Goal: Task Accomplishment & Management: Manage account settings

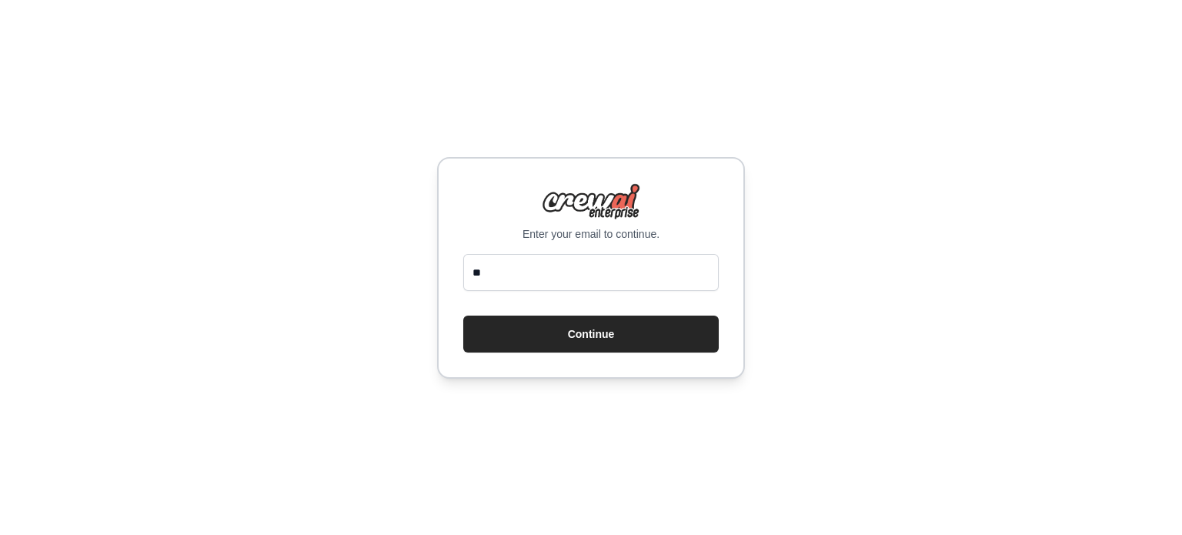
type input "*"
type input "**********"
click at [463, 315] on button "Continue" at bounding box center [590, 333] width 255 height 37
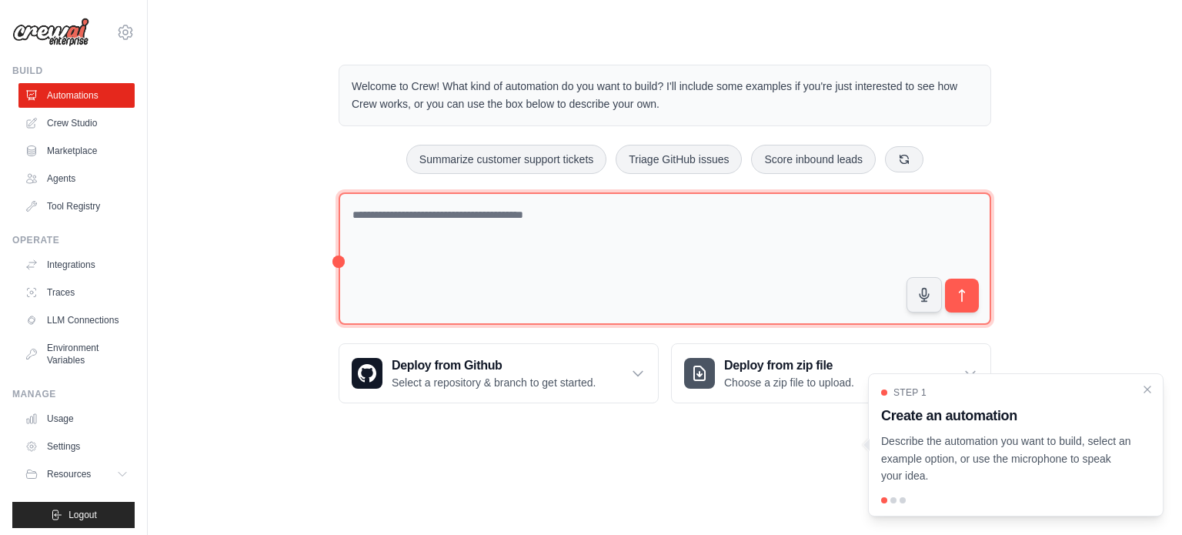
click at [489, 252] on textarea at bounding box center [664, 258] width 652 height 133
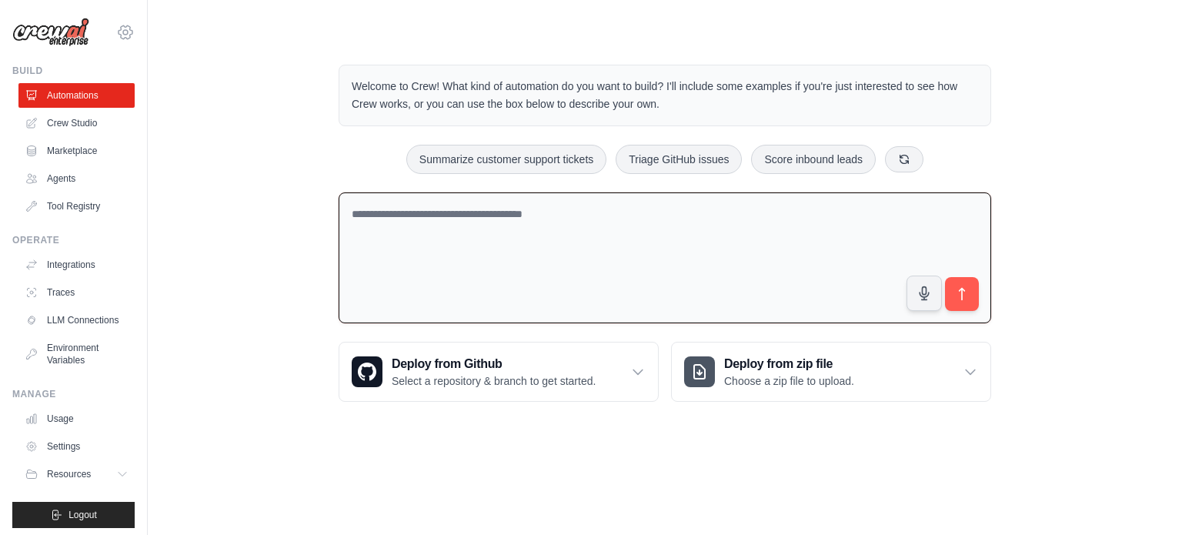
click at [118, 25] on icon at bounding box center [125, 31] width 14 height 13
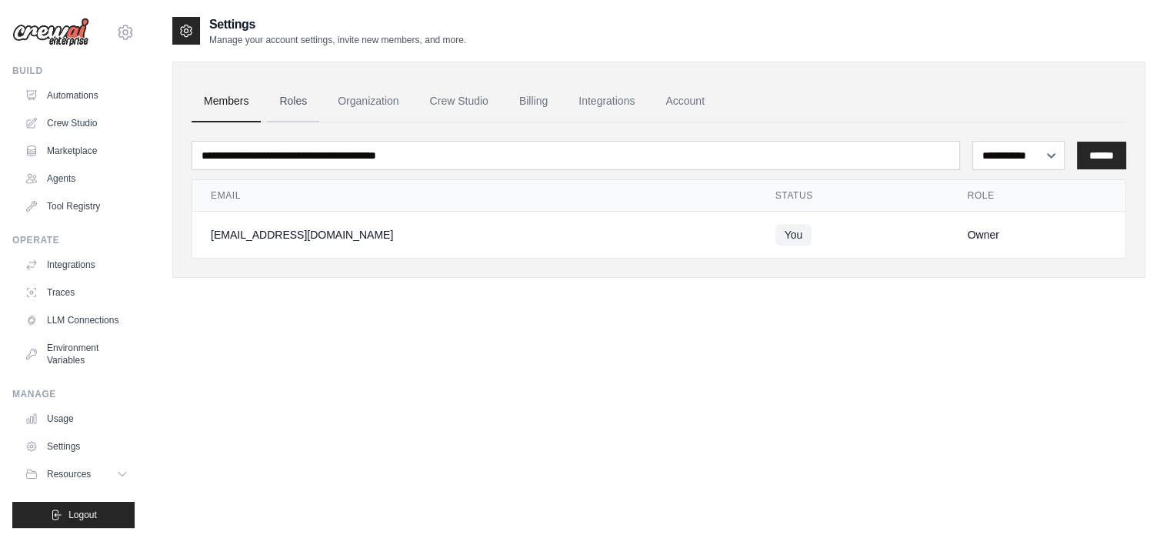
click at [289, 99] on link "Roles" at bounding box center [293, 102] width 52 height 42
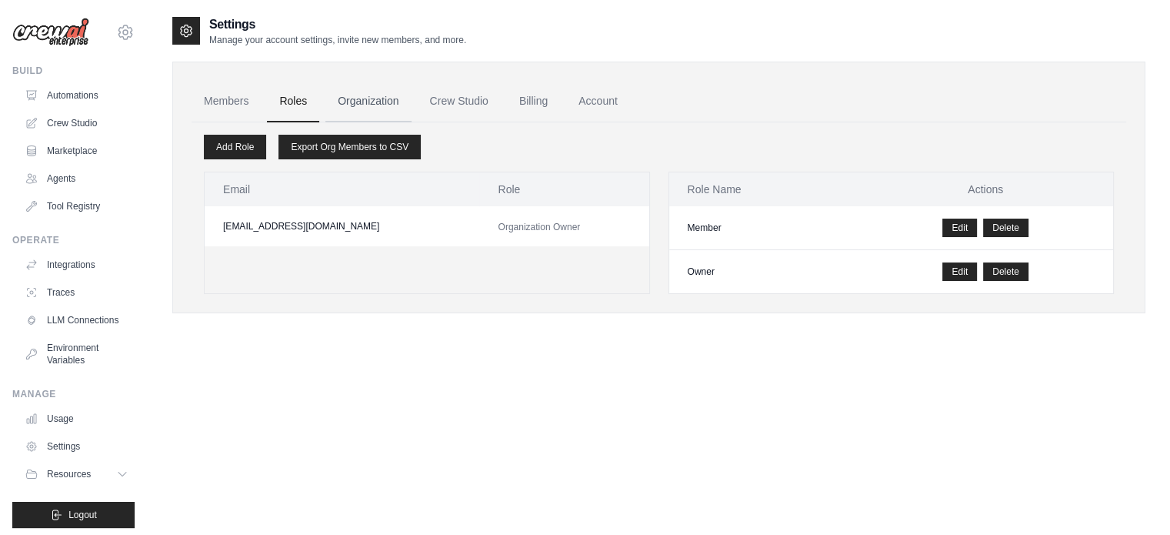
click at [375, 95] on link "Organization" at bounding box center [367, 102] width 85 height 42
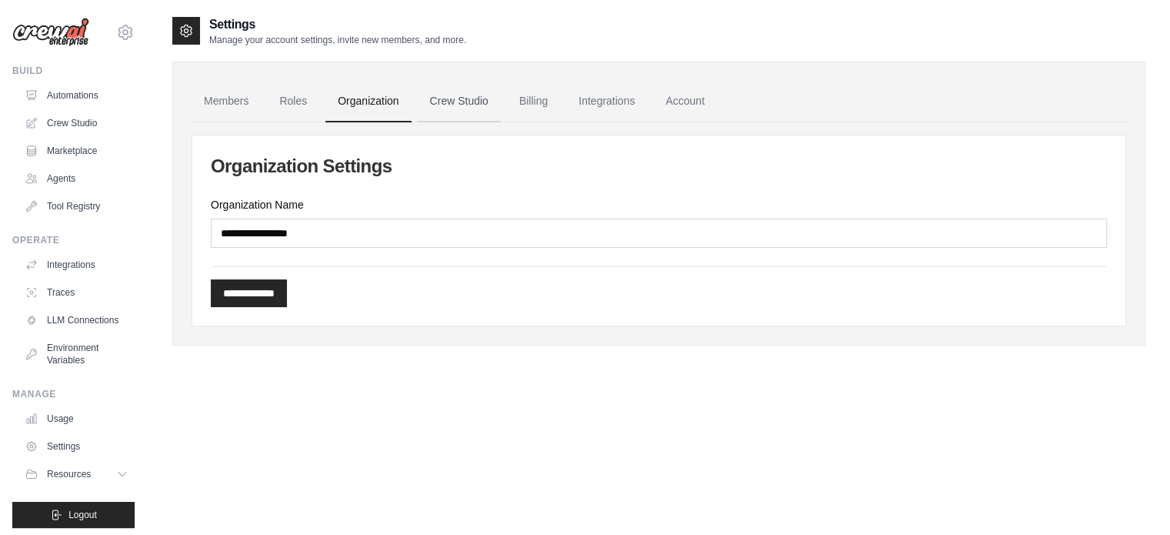
click at [449, 95] on link "Crew Studio" at bounding box center [459, 102] width 83 height 42
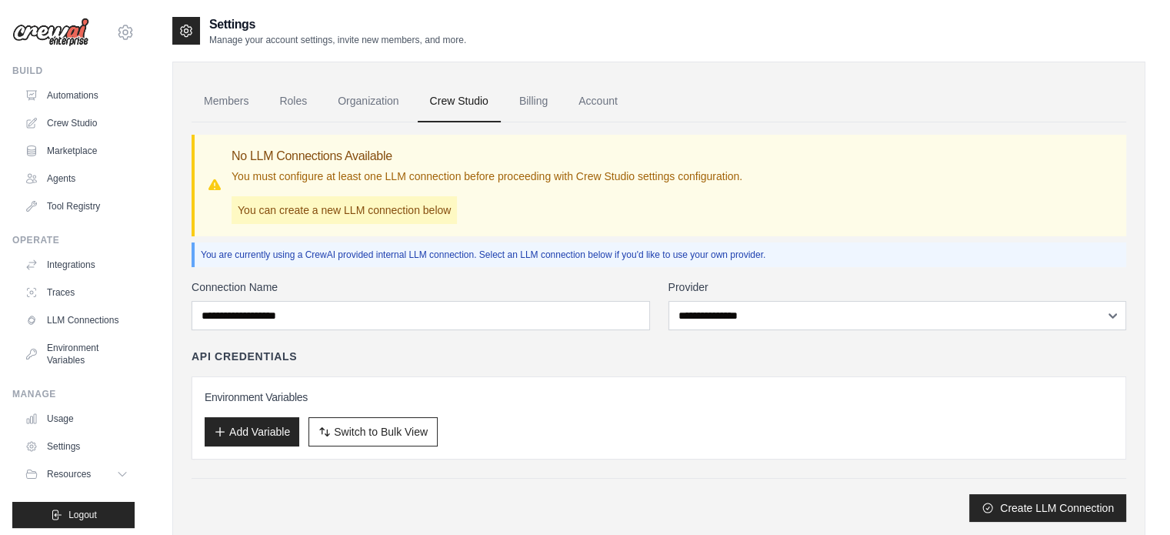
click at [512, 104] on link "Billing" at bounding box center [533, 102] width 53 height 42
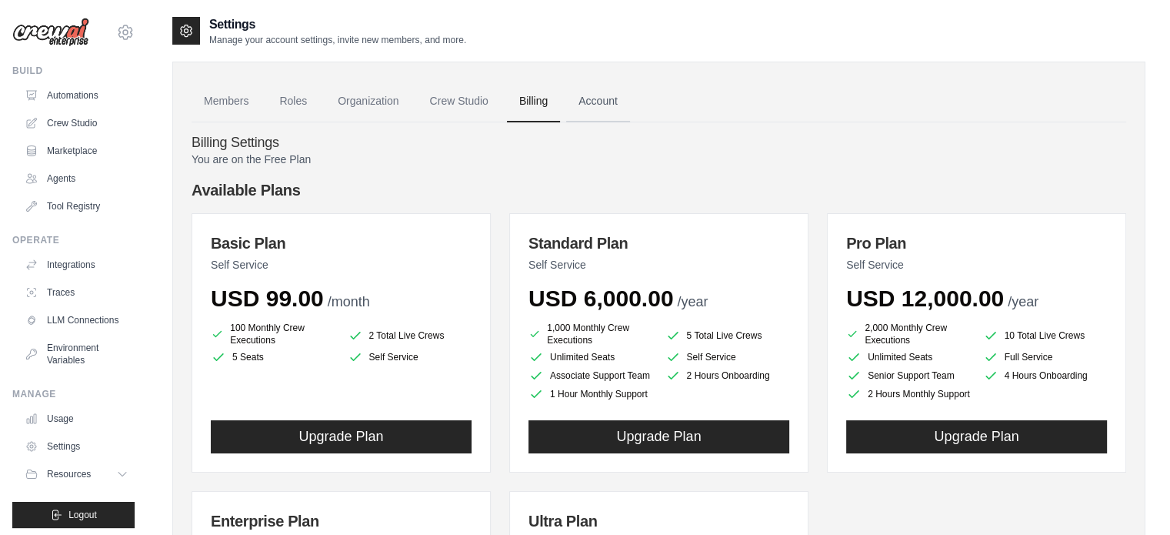
click at [584, 101] on link "Account" at bounding box center [598, 102] width 64 height 42
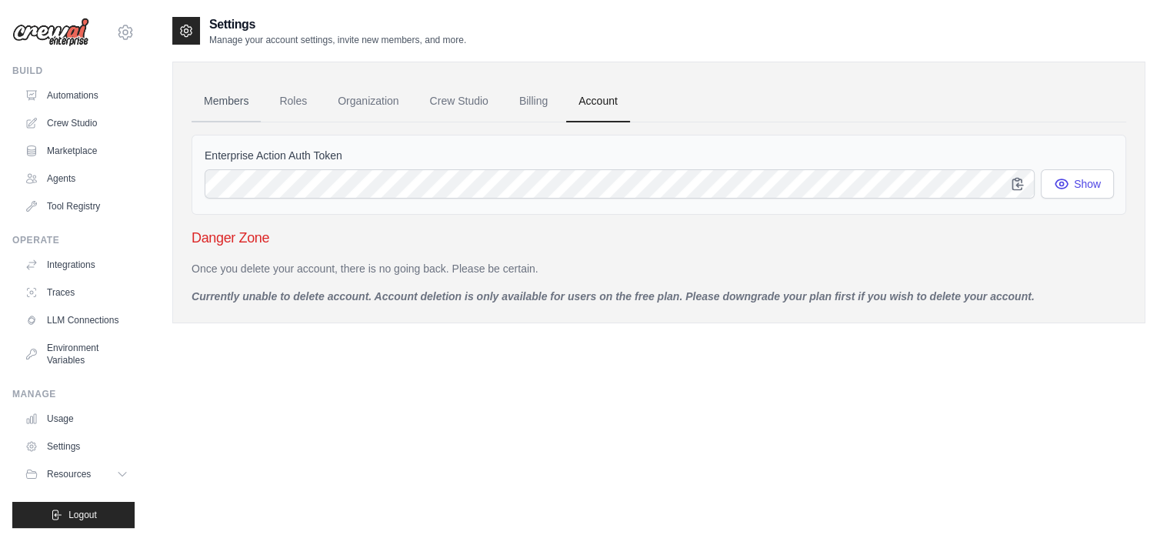
click at [236, 105] on link "Members" at bounding box center [226, 102] width 69 height 42
